Goal: Check status

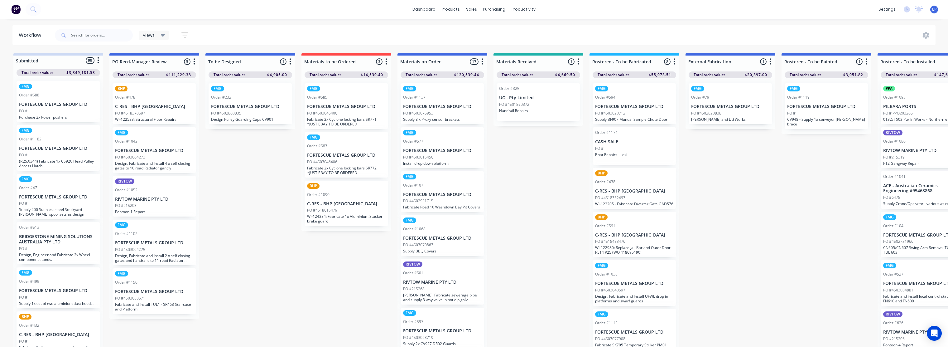
click at [652, 257] on div "BHP Order #591 C-RES - BHP Port Hedland PO #4518483476 WI-122980: Replace Jail …" at bounding box center [635, 235] width 84 height 46
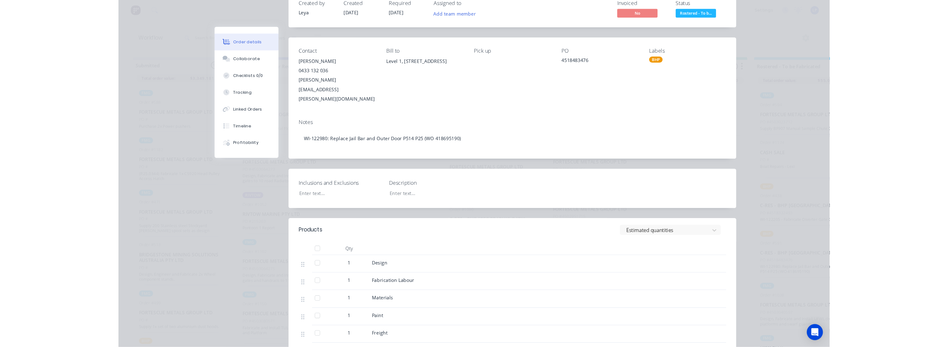
scroll to position [50, 0]
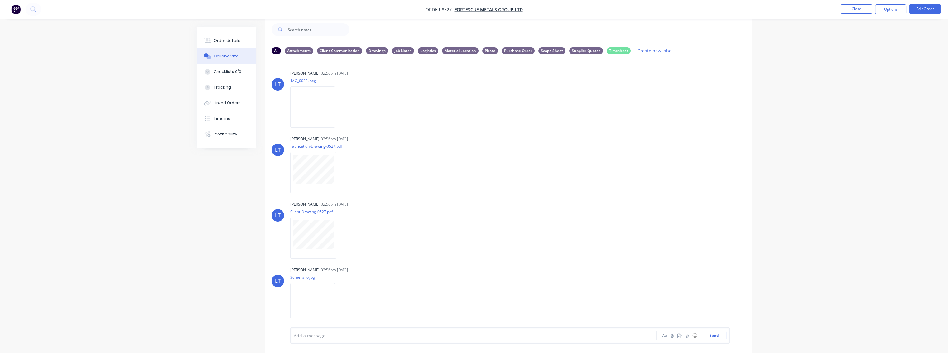
scroll to position [787, 0]
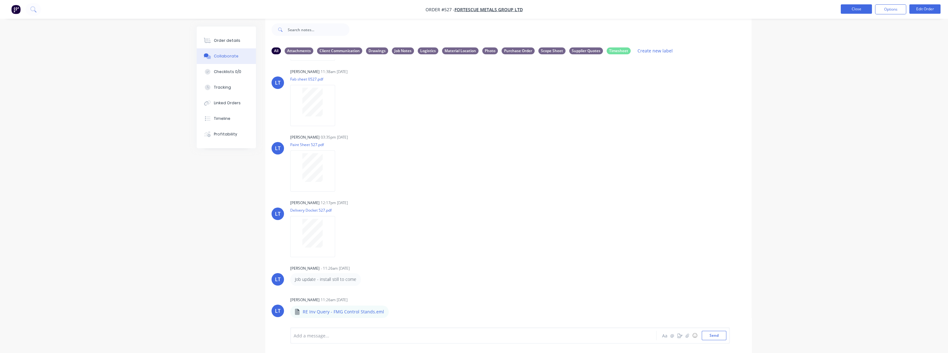
click at [857, 10] on button "Close" at bounding box center [856, 8] width 31 height 9
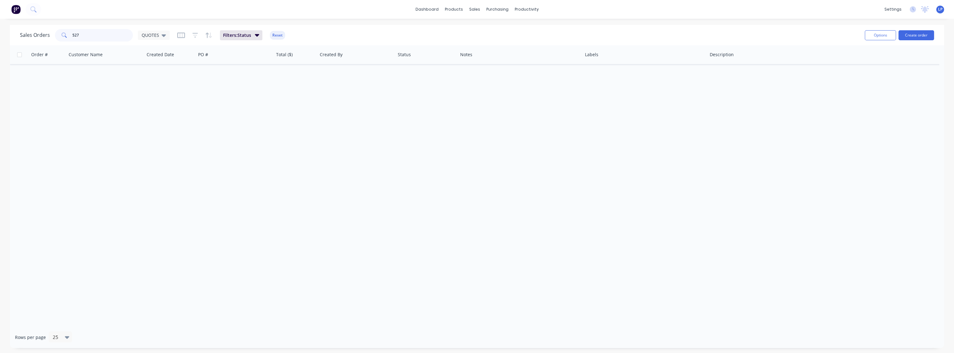
drag, startPoint x: 95, startPoint y: 36, endPoint x: 47, endPoint y: 38, distance: 47.4
click at [47, 38] on div "Sales Orders 527 QUOTES" at bounding box center [95, 35] width 150 height 12
type input "577"
click at [274, 35] on button "Reset" at bounding box center [277, 35] width 15 height 9
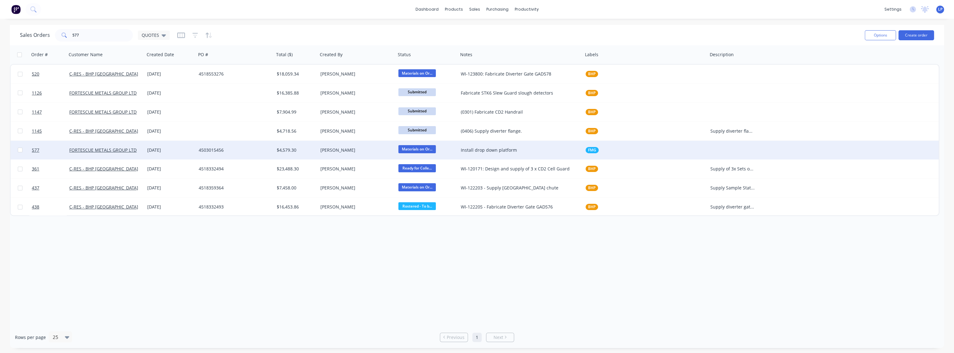
click at [248, 149] on div "4503015456" at bounding box center [233, 150] width 69 height 6
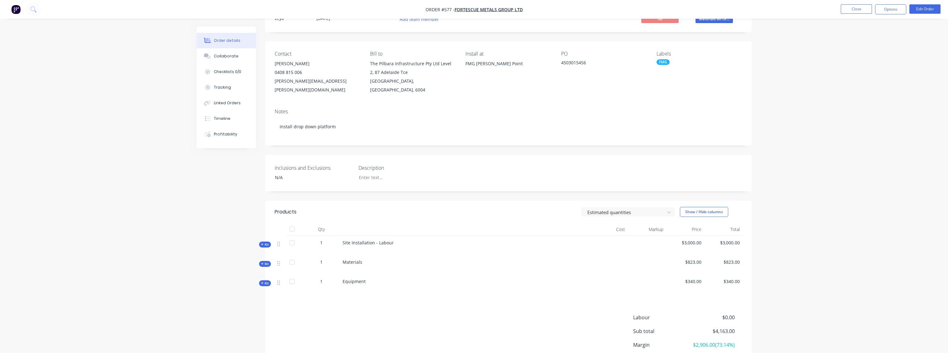
scroll to position [70, 0]
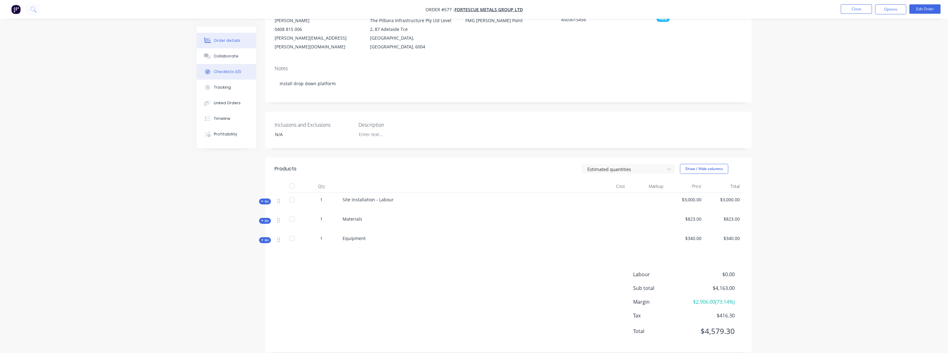
drag, startPoint x: 221, startPoint y: 59, endPoint x: 235, endPoint y: 65, distance: 15.4
click at [221, 60] on button "Collaborate" at bounding box center [226, 56] width 59 height 16
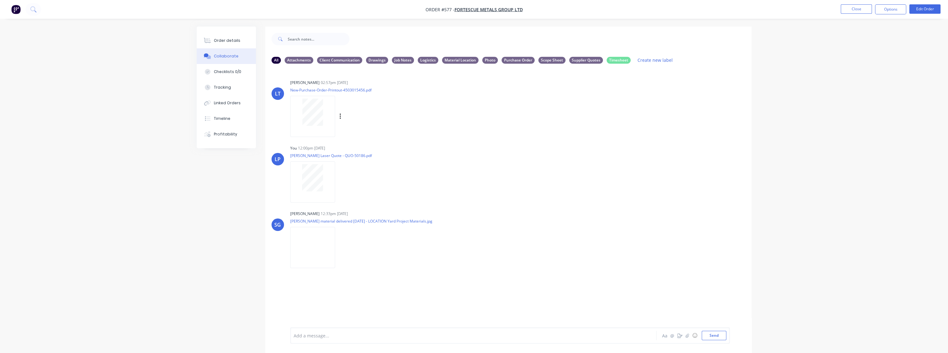
drag, startPoint x: 486, startPoint y: 142, endPoint x: 375, endPoint y: 113, distance: 114.7
click at [486, 142] on div "LT [PERSON_NAME] 02:57pm [DATE] New-Purchase-Order-Printout-4503015456.pdf Labe…" at bounding box center [508, 198] width 486 height 259
click at [222, 41] on div "Order details" at bounding box center [227, 41] width 27 height 6
